Goal: Task Accomplishment & Management: Use online tool/utility

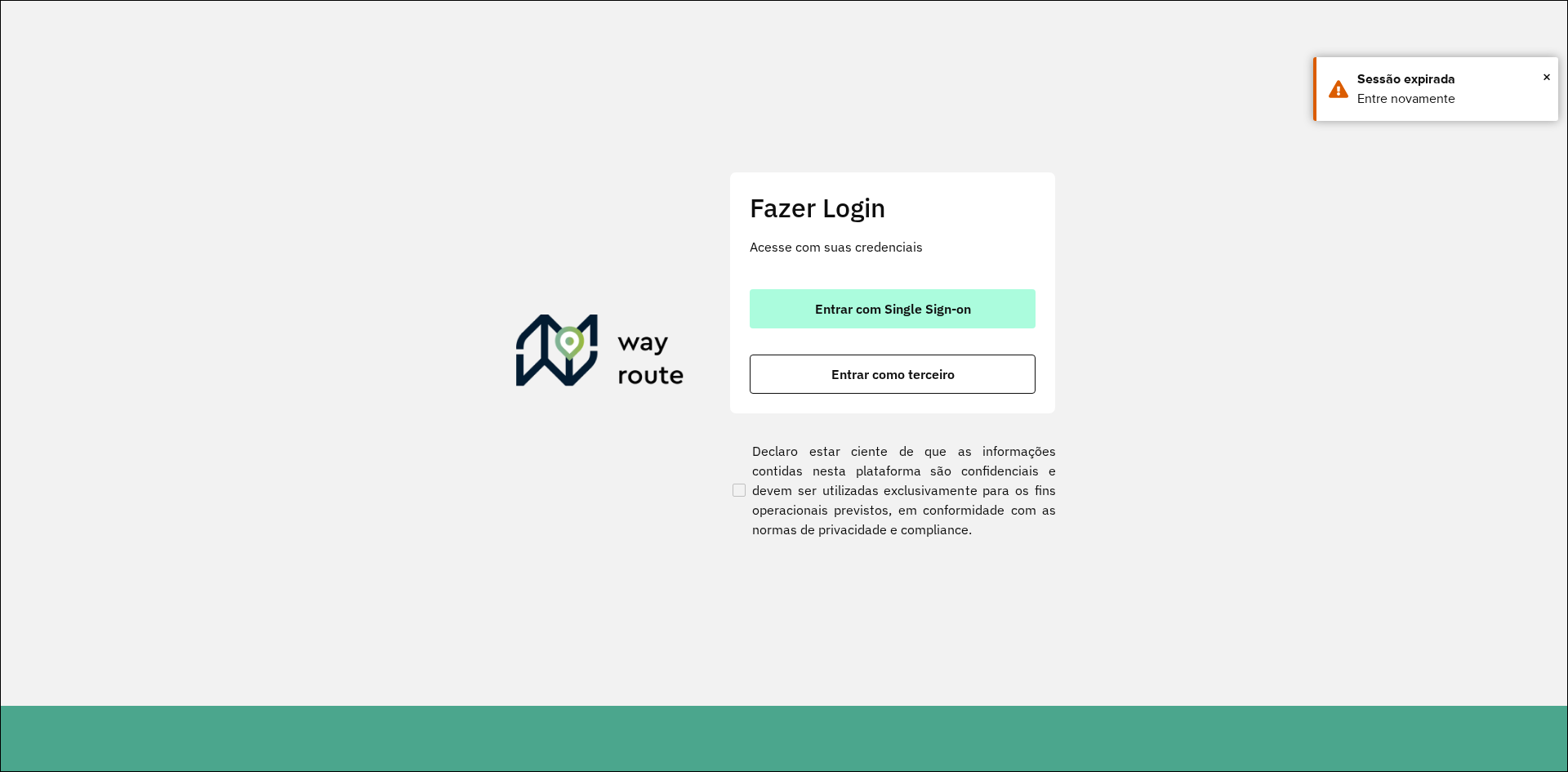
click at [920, 316] on span "Entrar com Single Sign-on" at bounding box center [892, 308] width 156 height 13
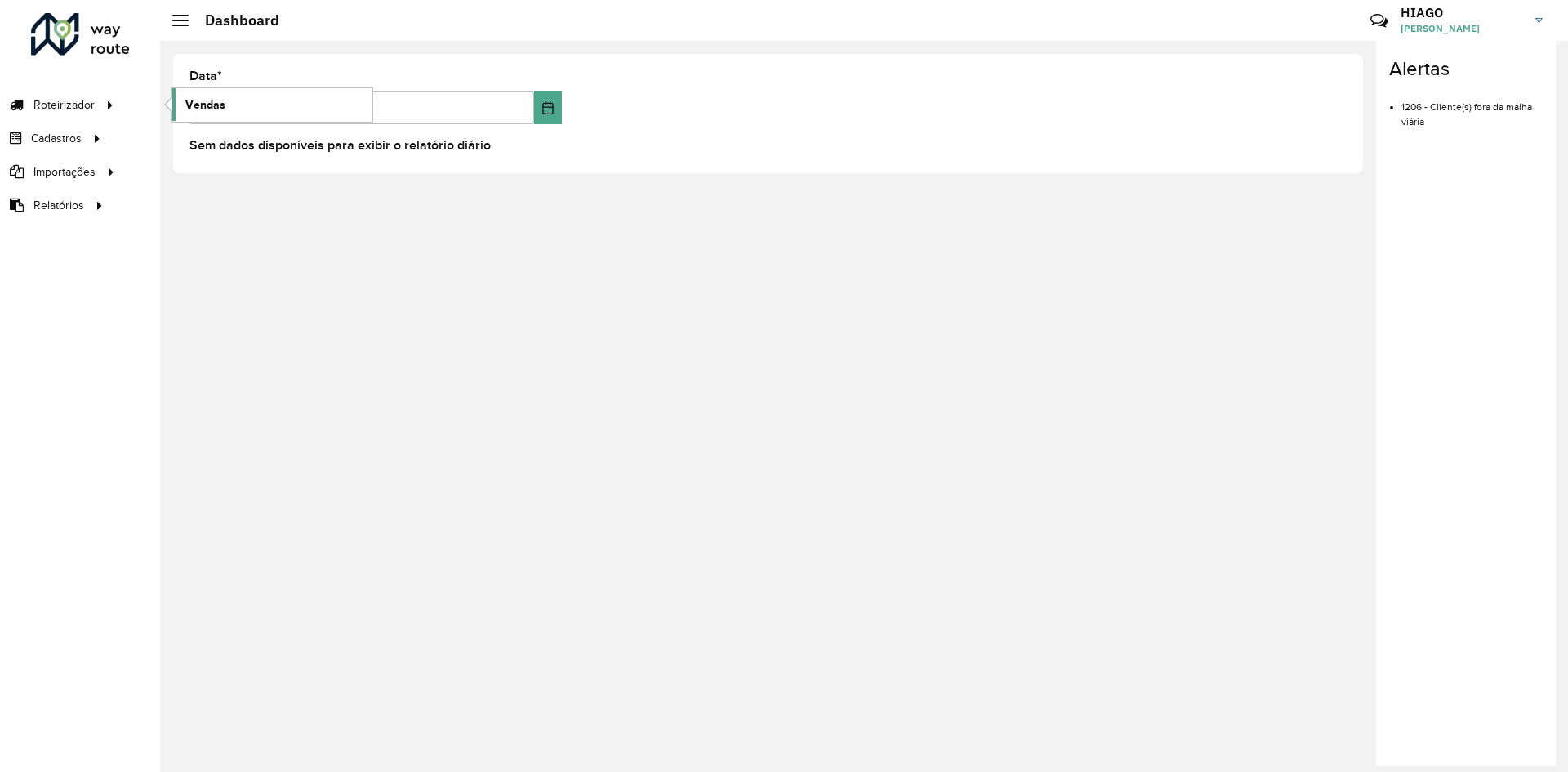
click at [224, 100] on span "Vendas" at bounding box center [205, 105] width 40 height 17
click at [223, 111] on span "Vendas" at bounding box center [205, 105] width 40 height 17
click at [62, 103] on span "Roteirizador" at bounding box center [66, 105] width 64 height 17
click at [281, 103] on link "Vendas" at bounding box center [272, 105] width 200 height 33
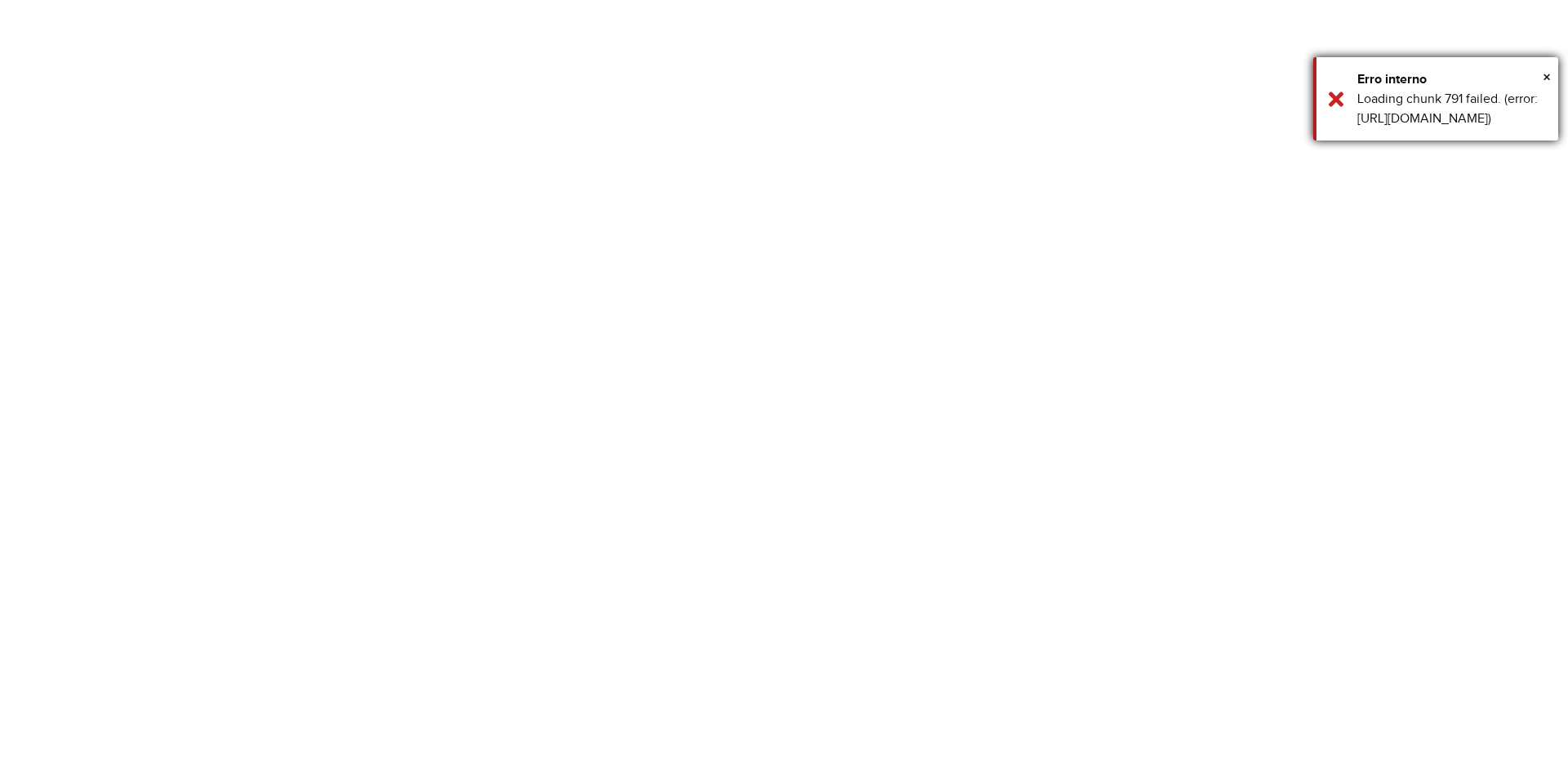
click at [1552, 74] on div "× Erro interno Loading chunk 791 failed. (error: https://roteirizador.ambev.com…" at bounding box center [1436, 99] width 245 height 84
click at [1428, 94] on div "Loading chunk 791 failed. (error: https://roteirizador.ambev.com.br/791.309d00e…" at bounding box center [1452, 109] width 189 height 39
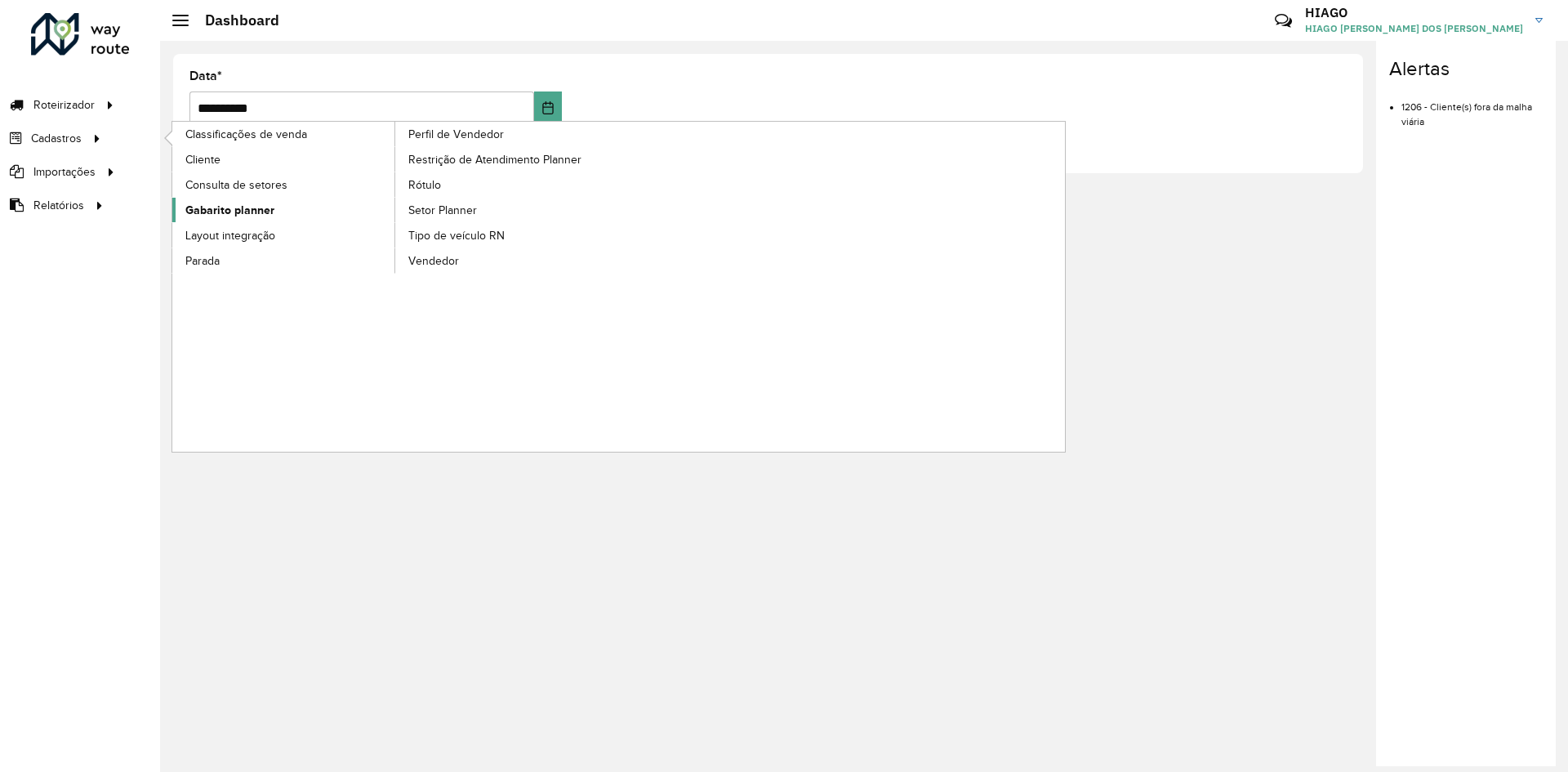
click at [251, 215] on span "Gabarito planner" at bounding box center [230, 210] width 89 height 17
click at [252, 215] on span "Gabarito planner" at bounding box center [230, 210] width 89 height 17
click at [252, 213] on span "Gabarito planner" at bounding box center [230, 210] width 89 height 17
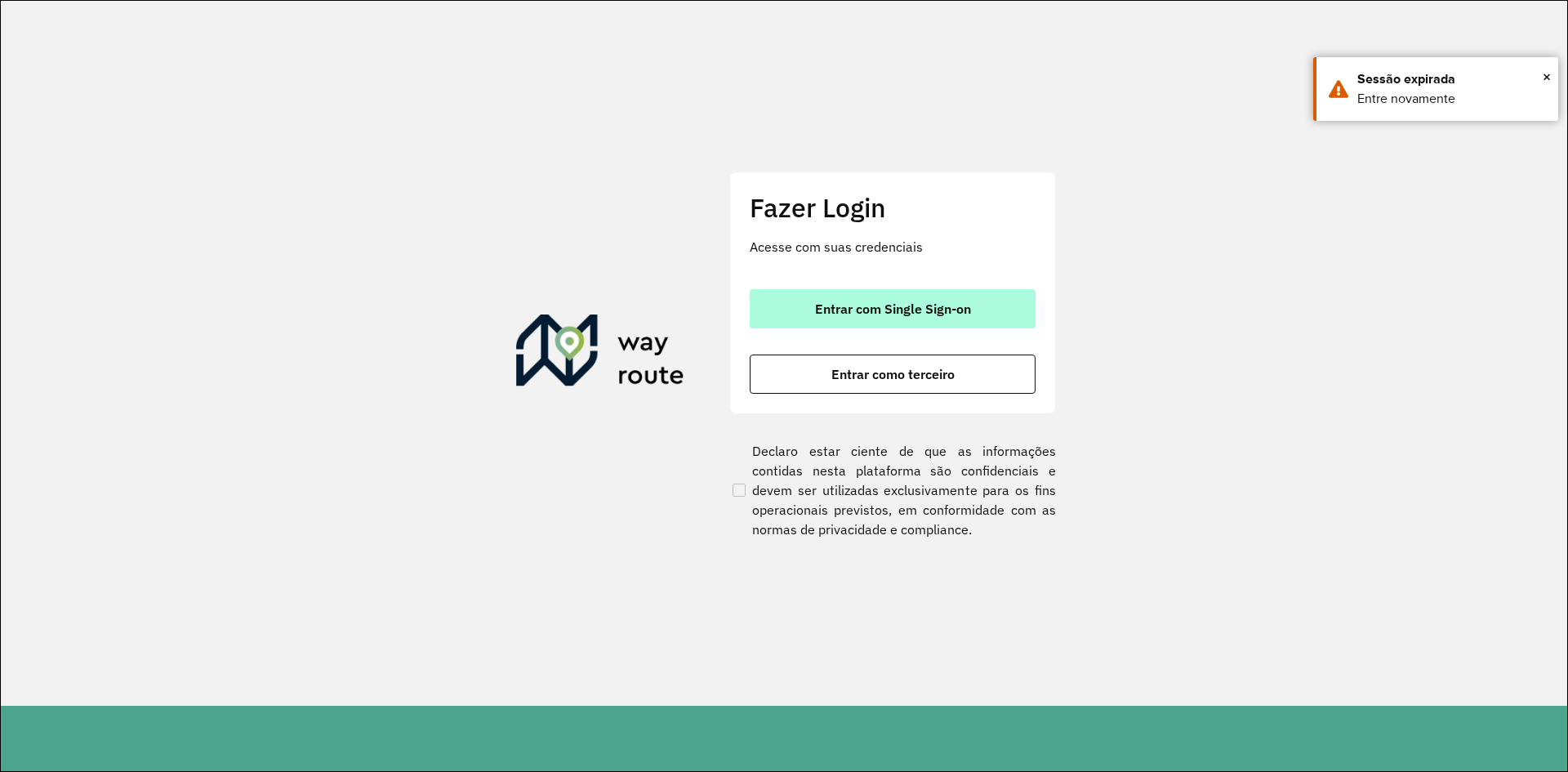
click at [803, 305] on button "Entrar com Single Sign-on" at bounding box center [892, 309] width 286 height 39
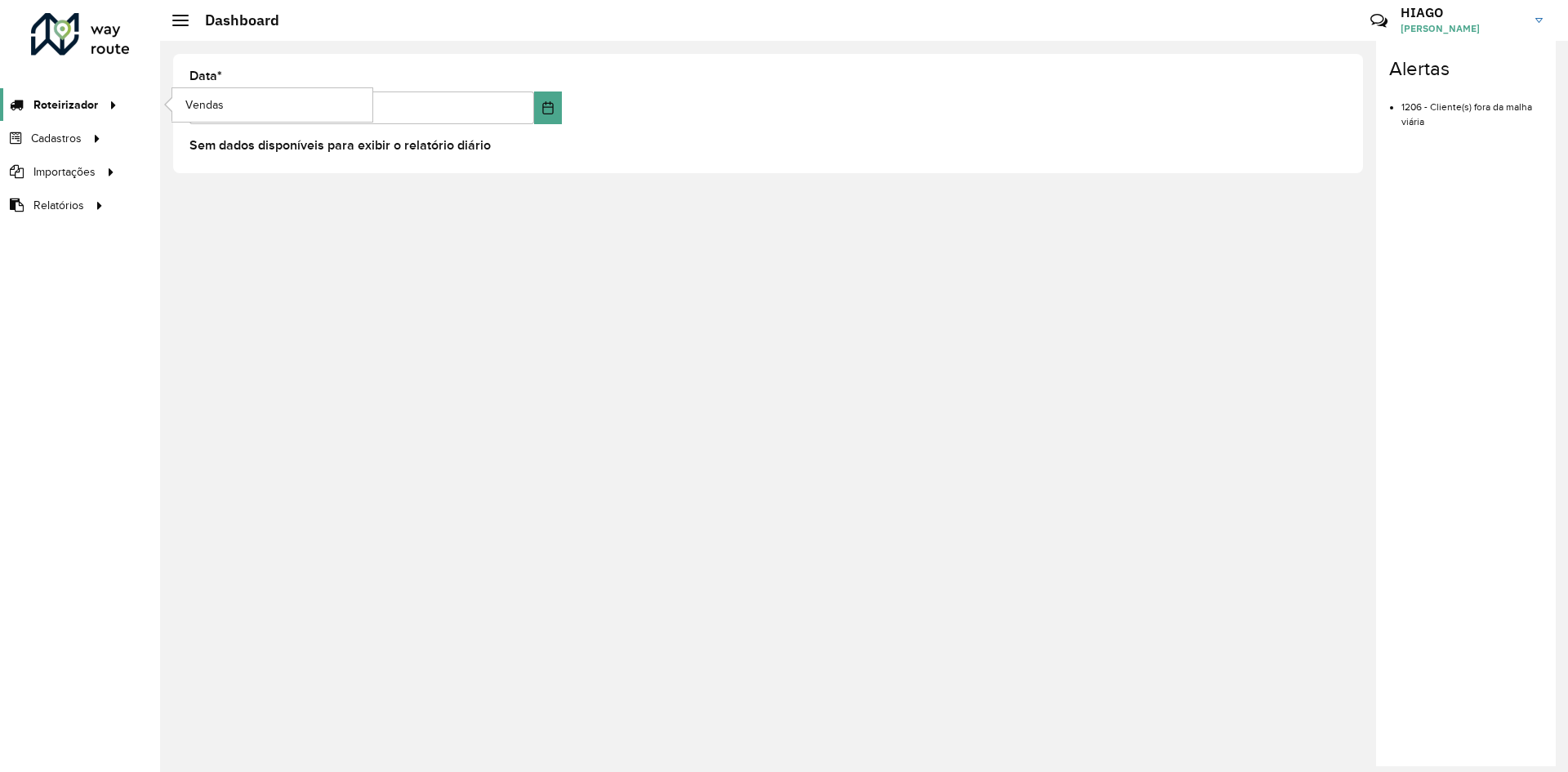
click at [110, 109] on icon at bounding box center [110, 103] width 13 height 24
drag, startPoint x: 164, startPoint y: 110, endPoint x: 178, endPoint y: 105, distance: 14.9
click at [170, 110] on ul "Vendas" at bounding box center [257, 105] width 204 height 34
click at [189, 100] on span "Vendas" at bounding box center [205, 105] width 40 height 17
click at [195, 108] on span "Vendas" at bounding box center [205, 105] width 40 height 17
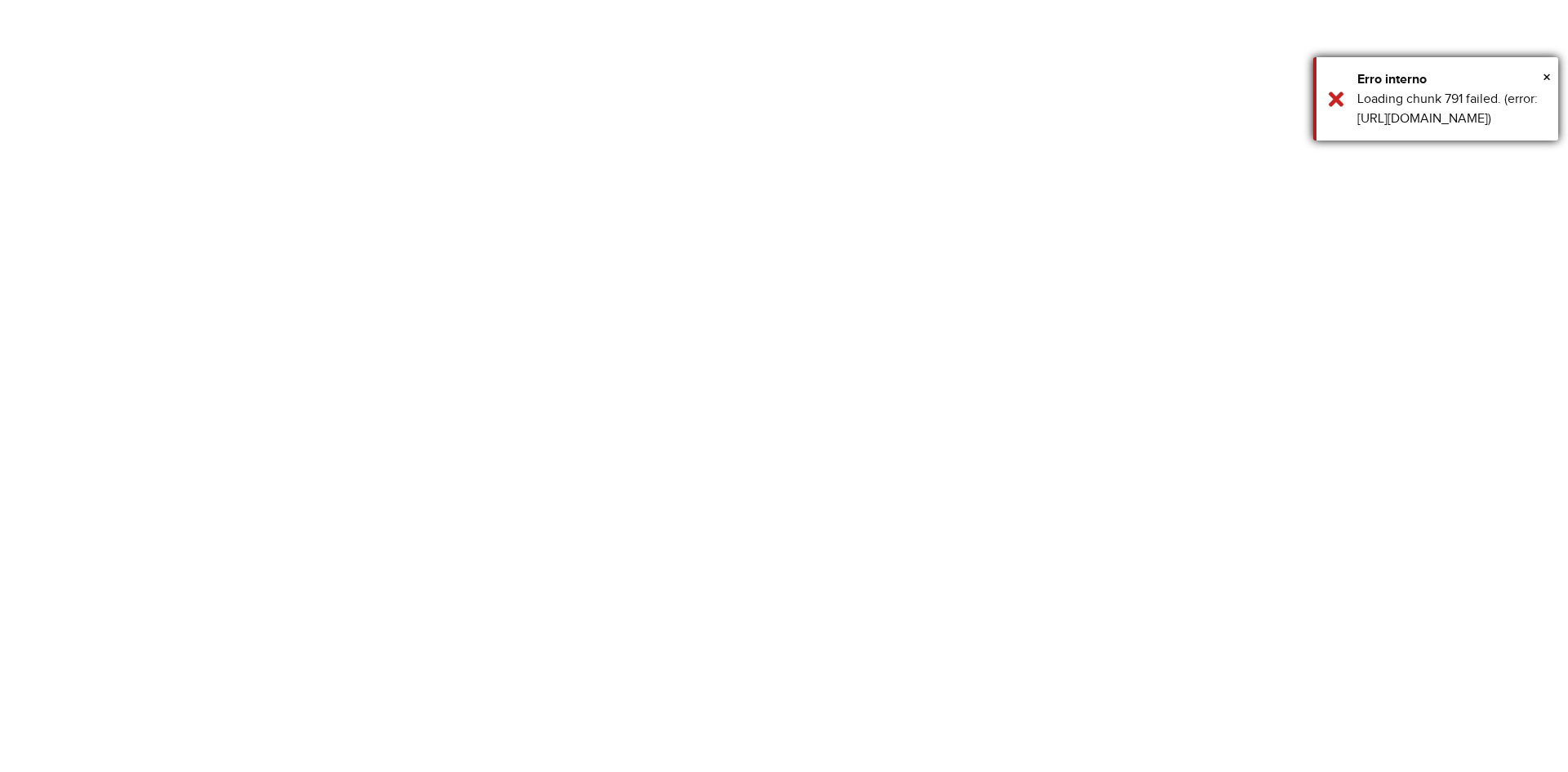
click at [1377, 128] on div "Loading chunk 791 failed. (error: [URL][DOMAIN_NAME])" at bounding box center [1452, 109] width 189 height 39
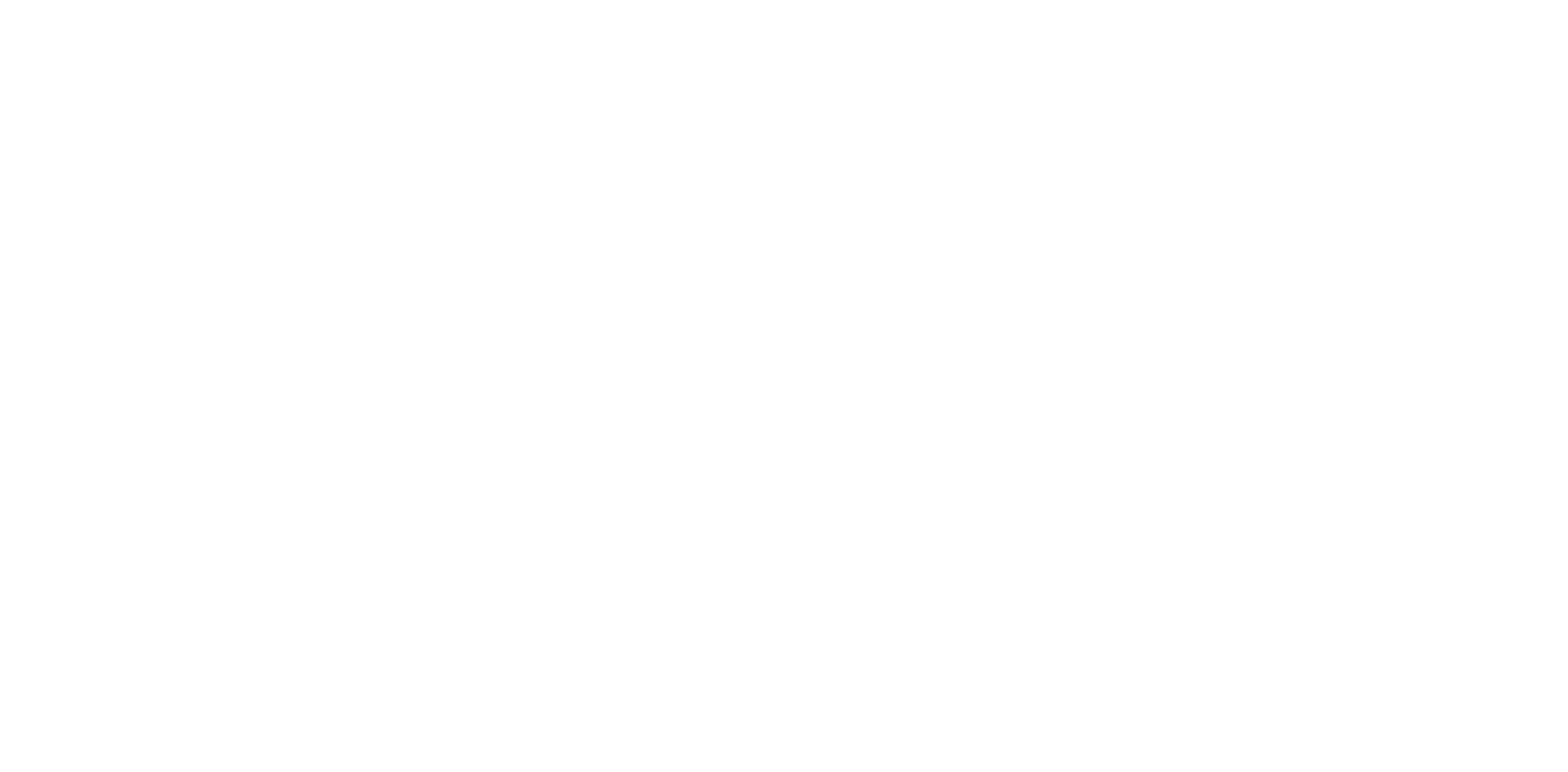
click at [482, 1] on body "Aguarde... Pop-up bloqueado! Seu navegador bloqueou automáticamente a abertura …" at bounding box center [784, 386] width 1568 height 772
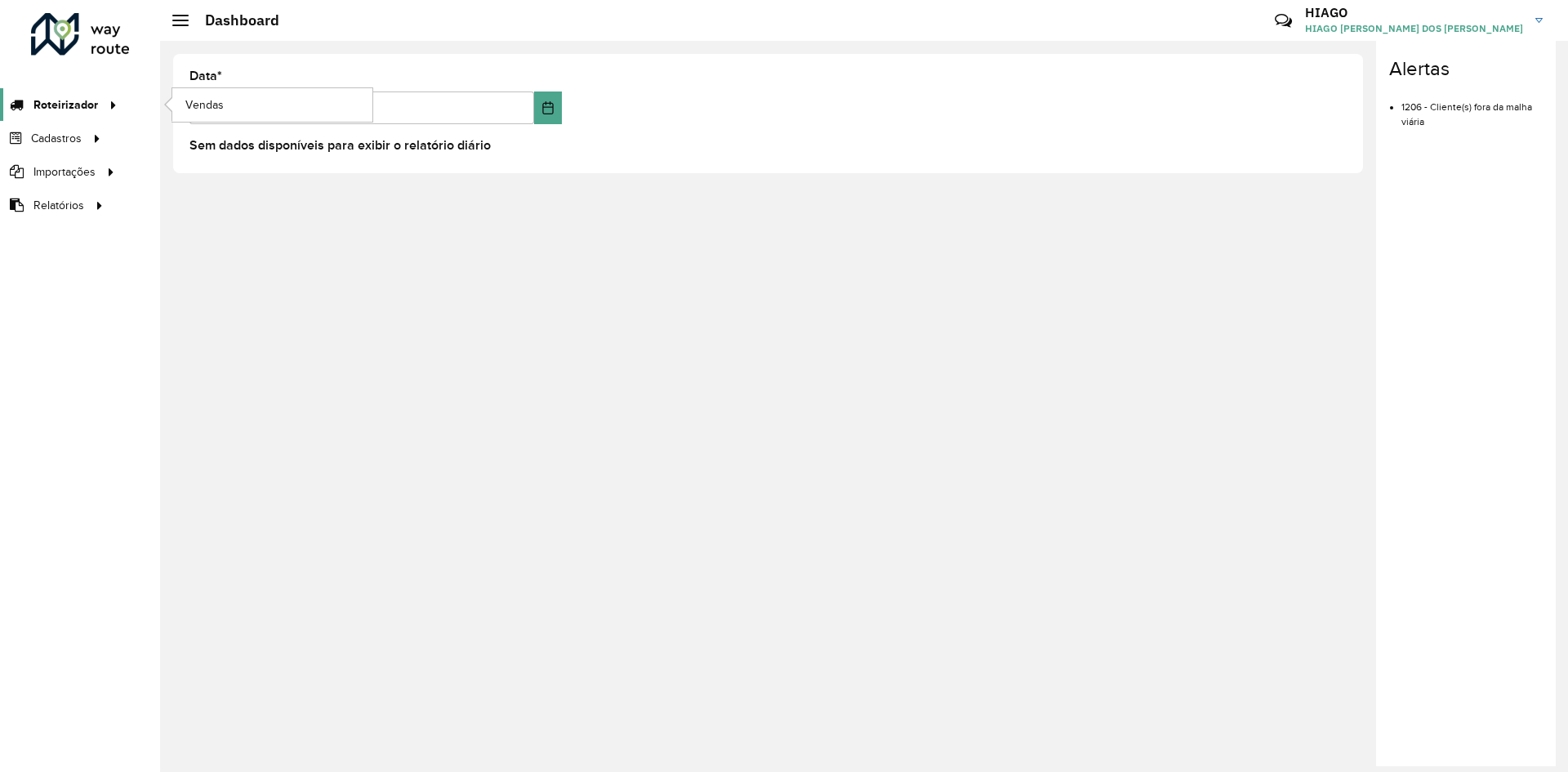
click at [108, 106] on icon at bounding box center [110, 103] width 13 height 24
click at [185, 108] on link "Vendas" at bounding box center [272, 105] width 200 height 33
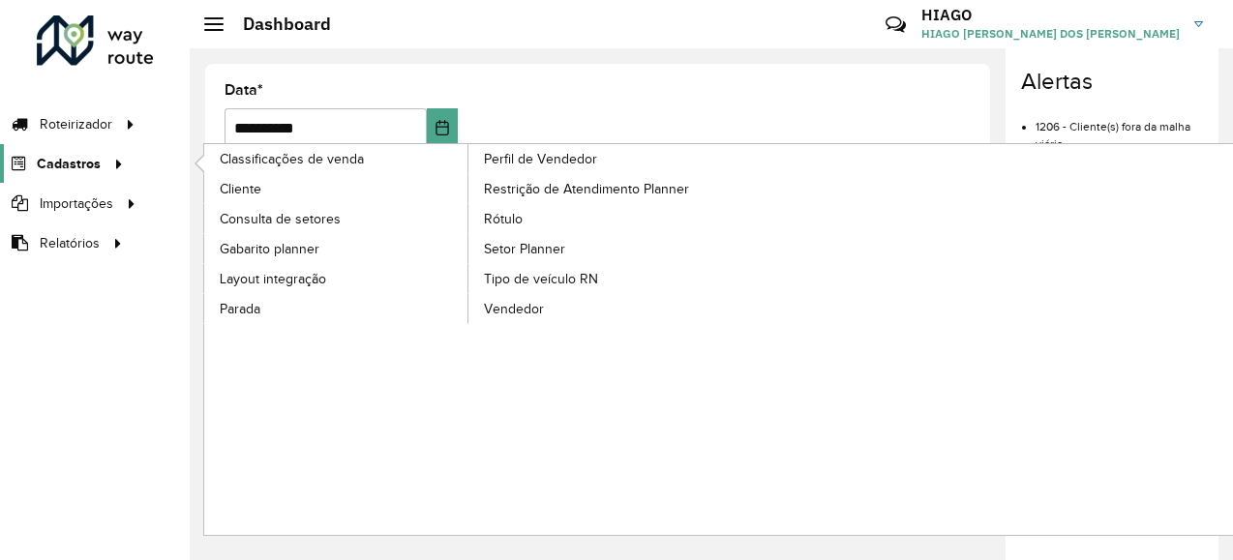
click at [122, 158] on icon at bounding box center [115, 162] width 16 height 29
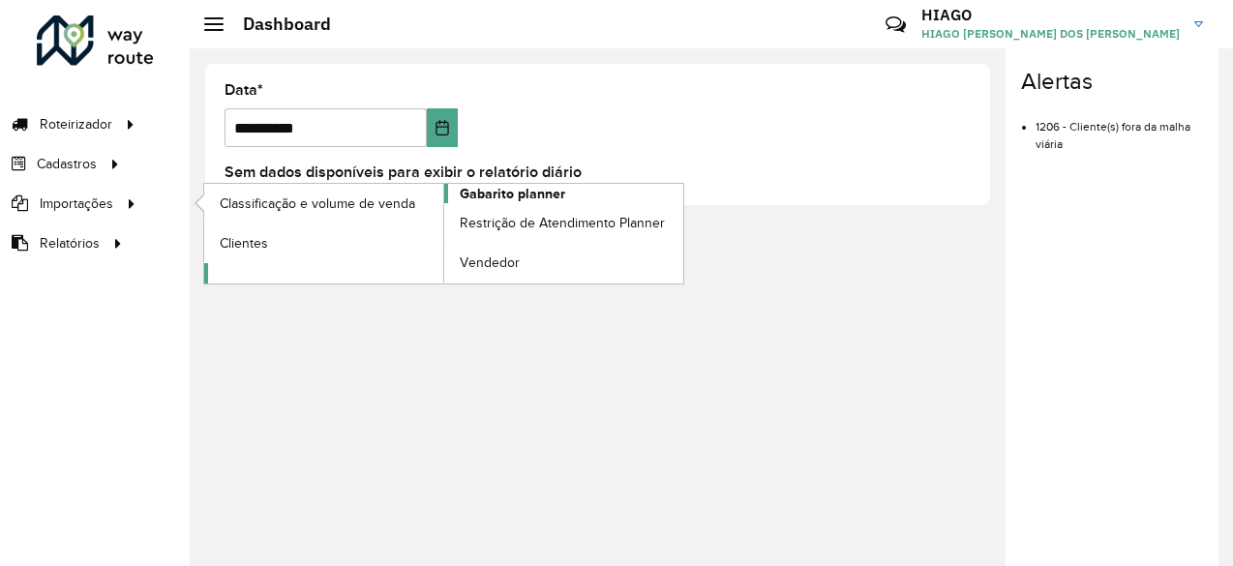
click at [555, 185] on span "Gabarito planner" at bounding box center [513, 194] width 106 height 20
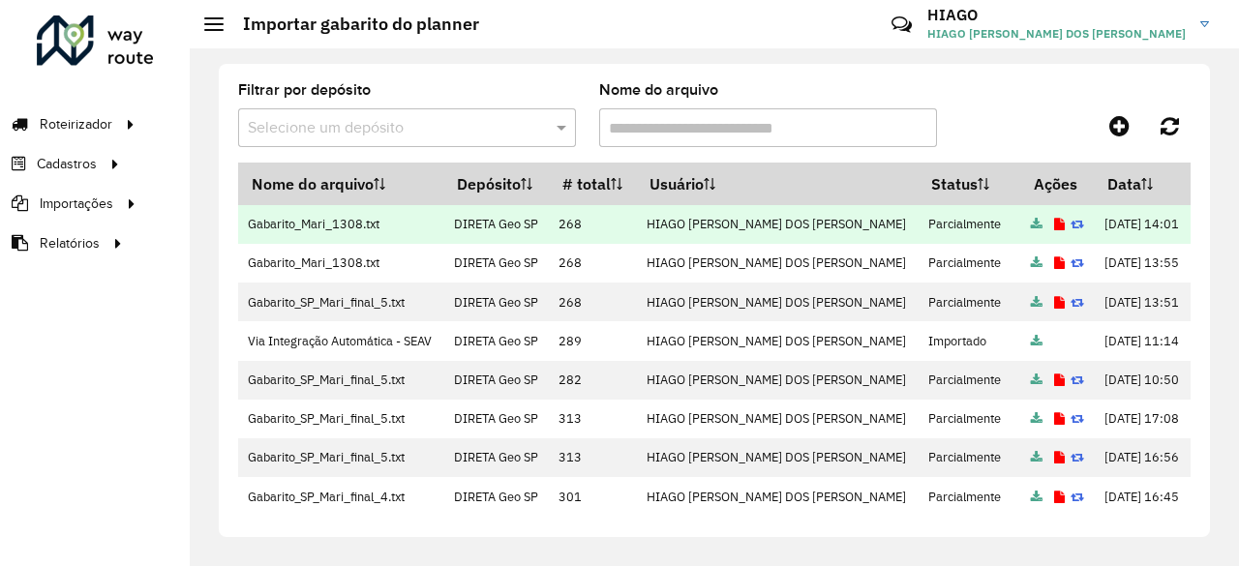
click at [1071, 222] on icon at bounding box center [1078, 225] width 14 height 13
